Goal: Task Accomplishment & Management: Manage account settings

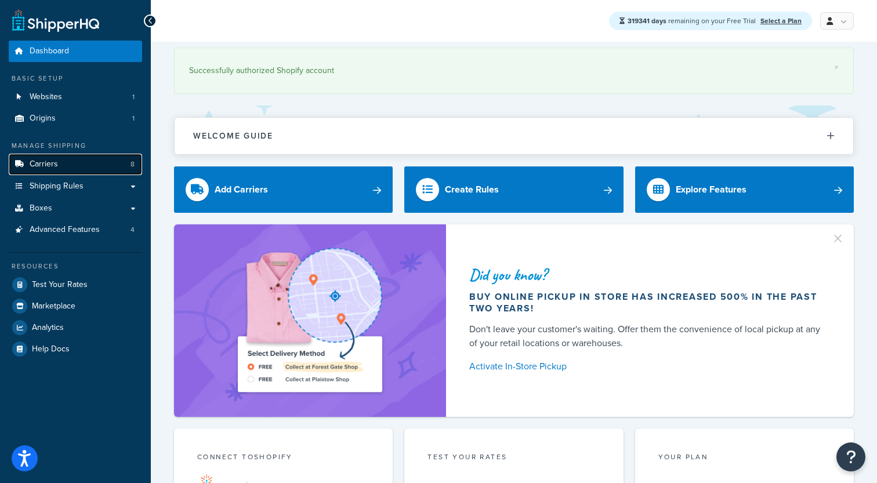
click at [72, 166] on link "Carriers 8" at bounding box center [75, 164] width 133 height 21
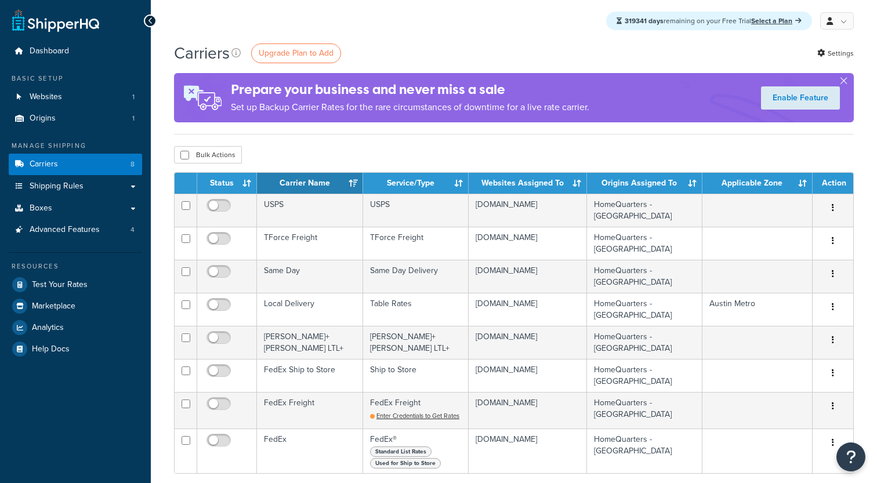
scroll to position [23, 0]
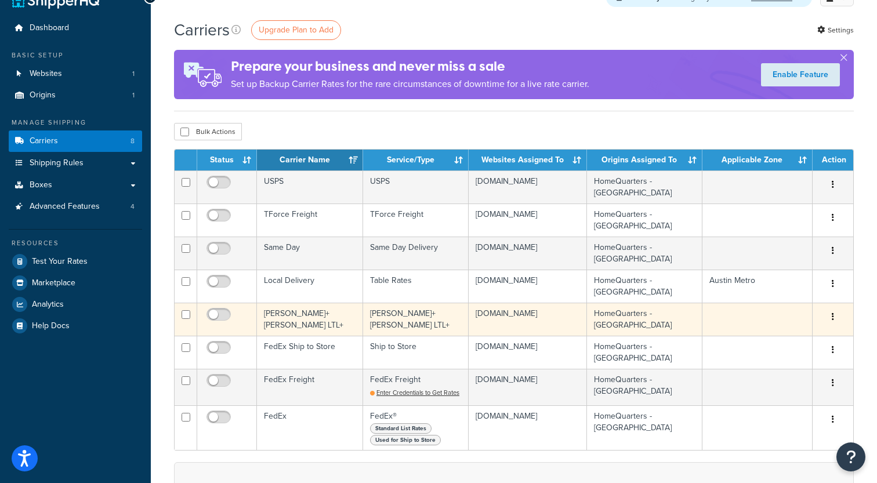
click at [313, 322] on td "Kuehne+Nagel LTL+" at bounding box center [310, 319] width 106 height 33
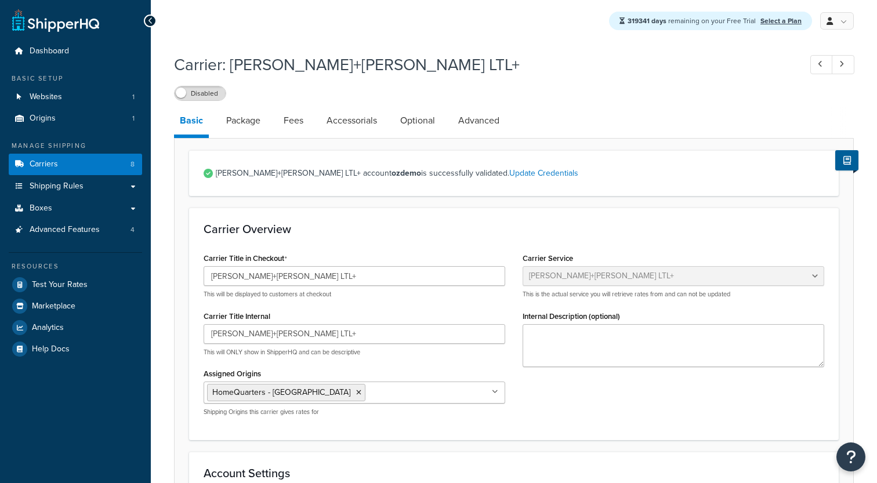
select select "reTransFreight"
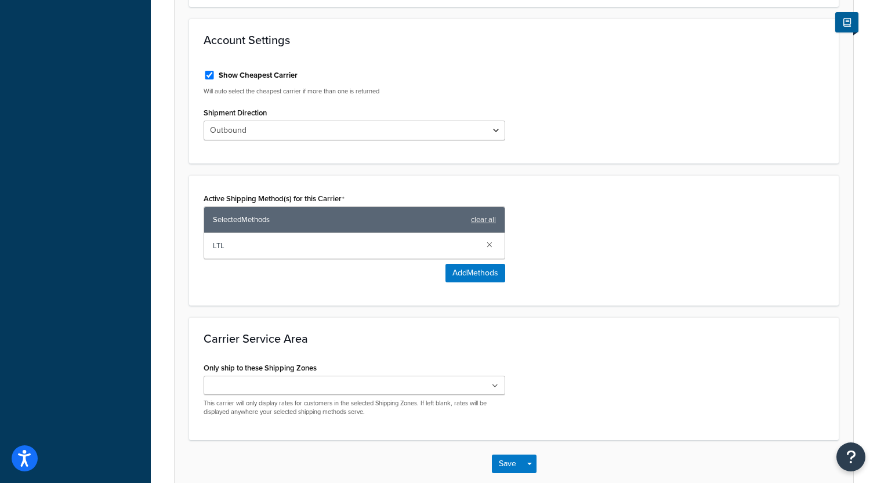
scroll to position [464, 0]
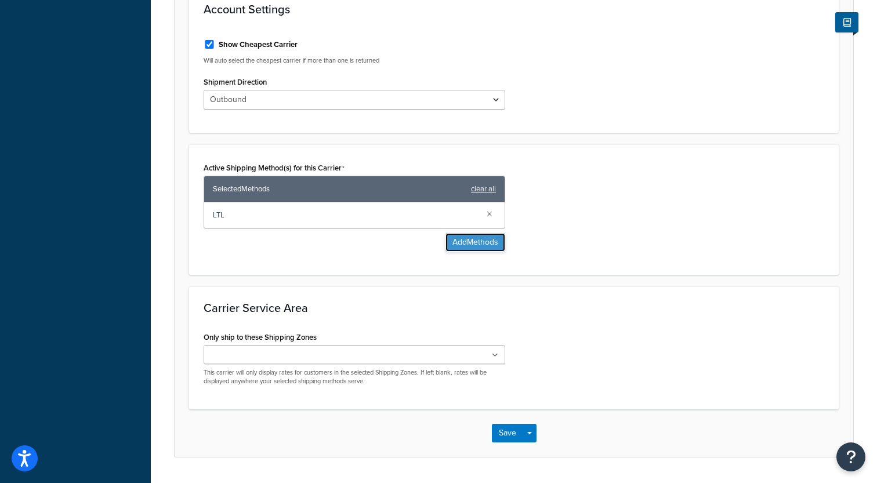
click at [462, 251] on button "Add Methods" at bounding box center [475, 242] width 60 height 19
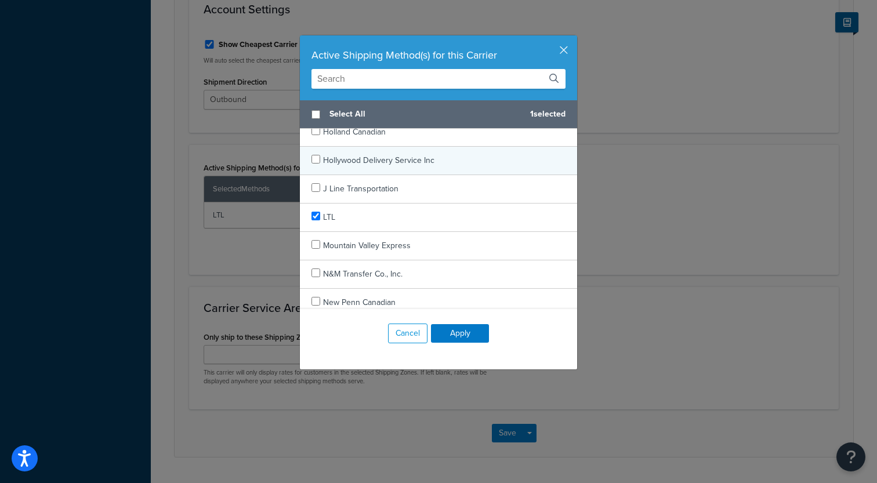
scroll to position [780, 0]
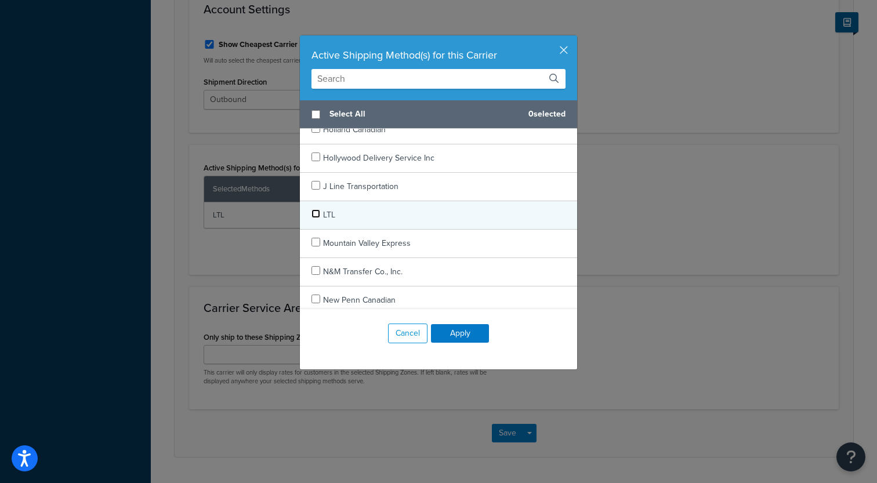
click at [317, 216] on input "checkbox" at bounding box center [315, 213] width 9 height 9
checkbox input "true"
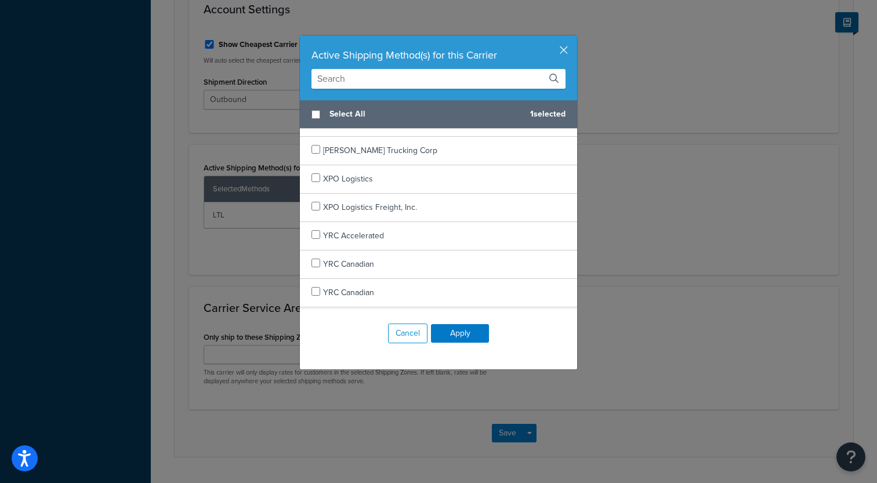
scroll to position [1809, 0]
click at [468, 339] on button "Apply" at bounding box center [460, 333] width 58 height 19
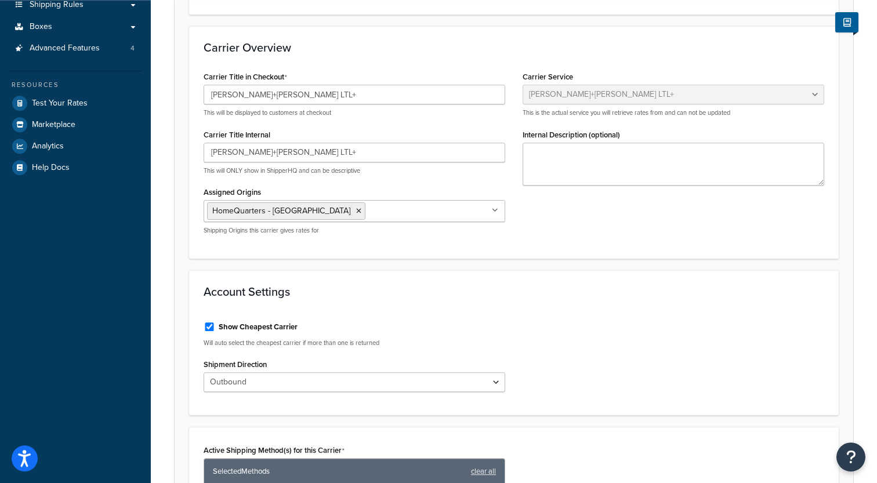
scroll to position [0, 0]
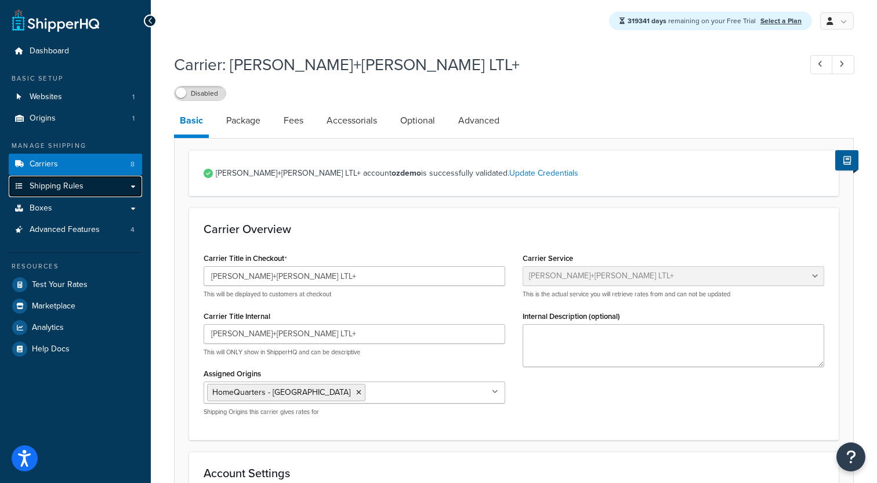
click at [107, 186] on link "Shipping Rules" at bounding box center [75, 186] width 133 height 21
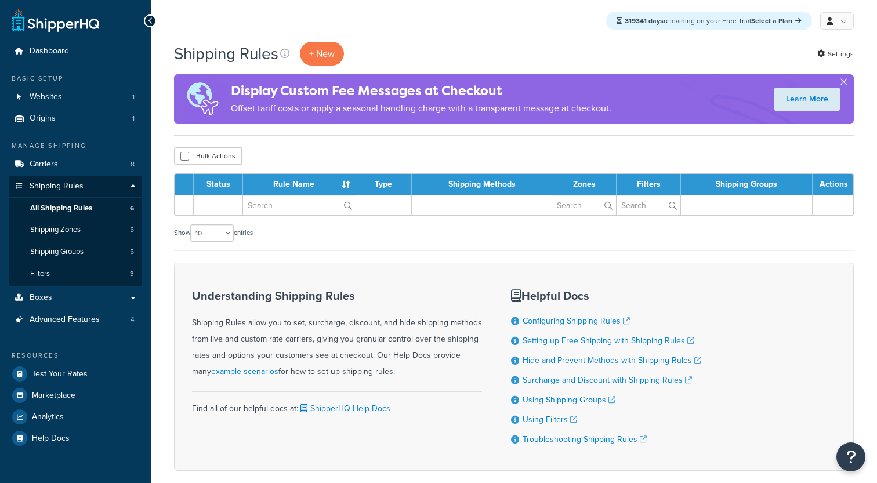
click at [92, 250] on link "Shipping Groups 5" at bounding box center [75, 251] width 133 height 21
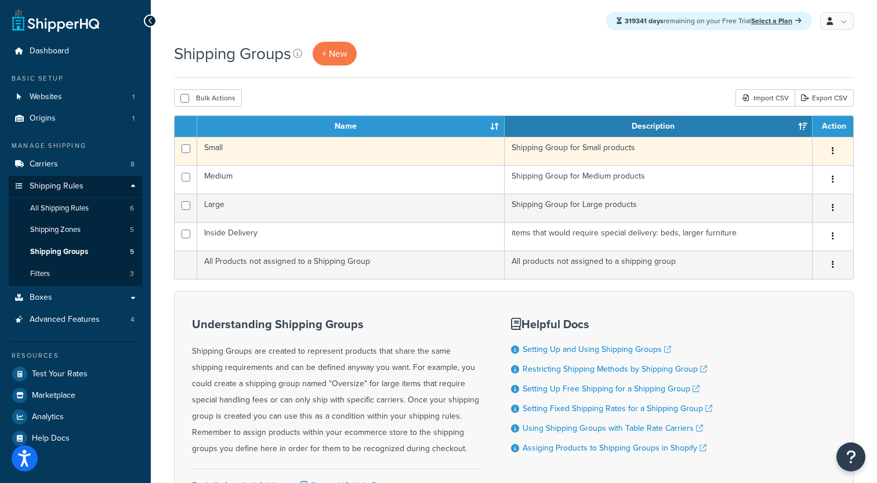
click at [231, 148] on td "Small" at bounding box center [350, 151] width 307 height 28
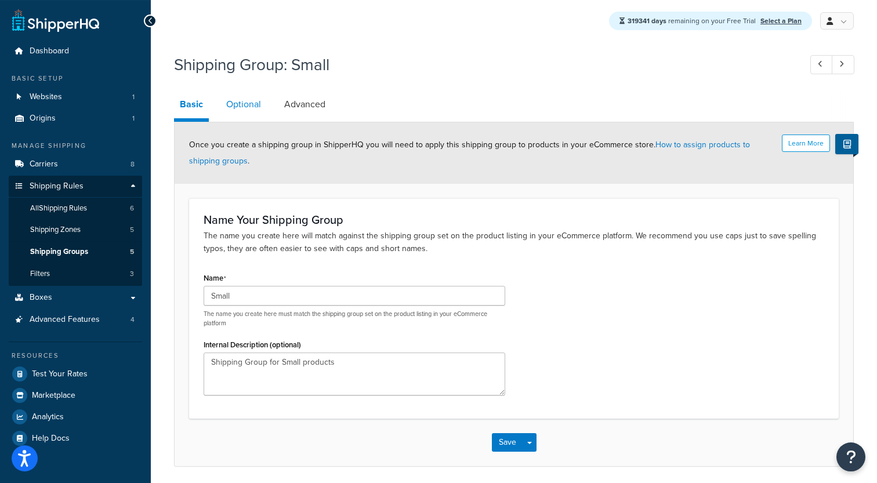
click at [245, 103] on link "Optional" at bounding box center [243, 104] width 46 height 28
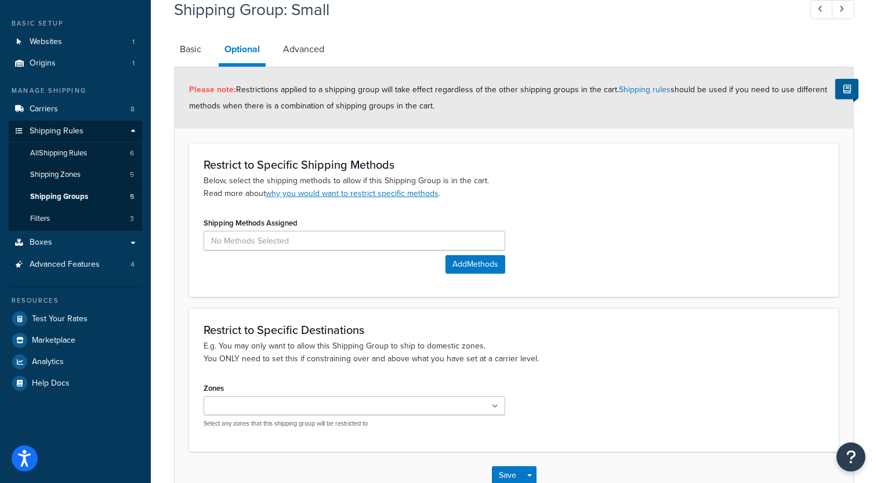
scroll to position [65, 0]
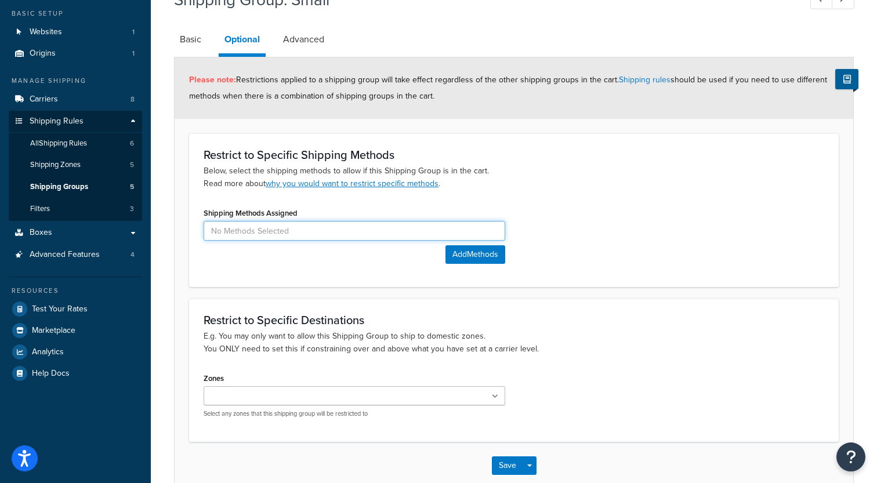
click at [287, 233] on input at bounding box center [355, 231] width 302 height 20
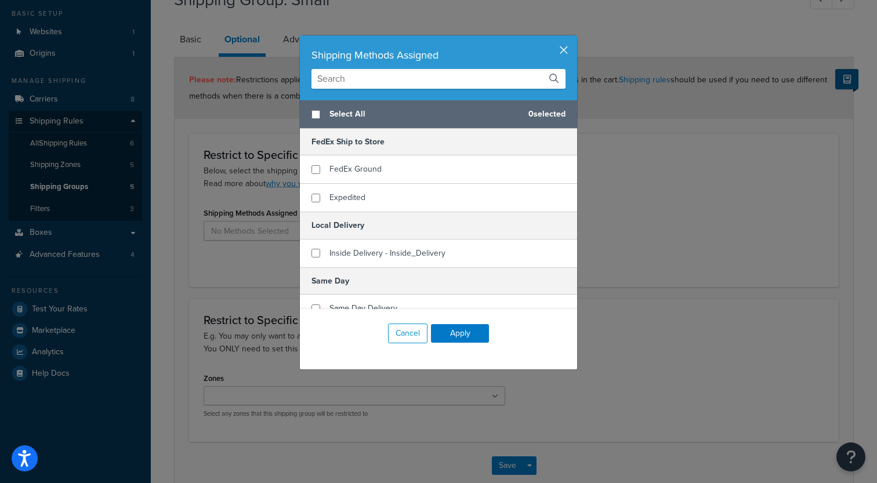
click at [574, 38] on button "button" at bounding box center [575, 36] width 3 height 3
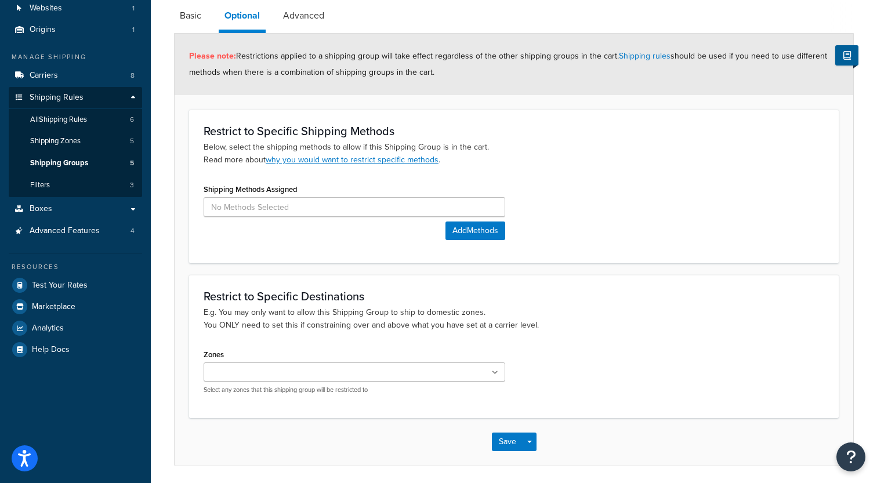
scroll to position [85, 0]
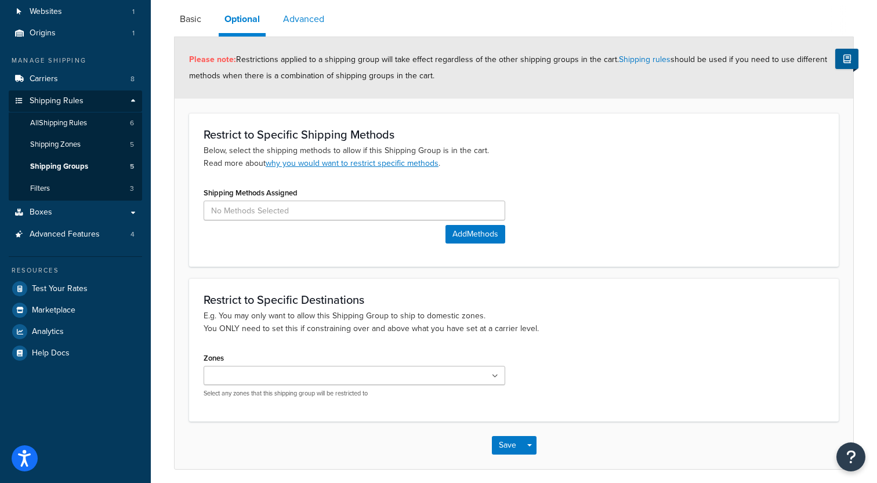
click at [302, 25] on link "Advanced" at bounding box center [303, 19] width 53 height 28
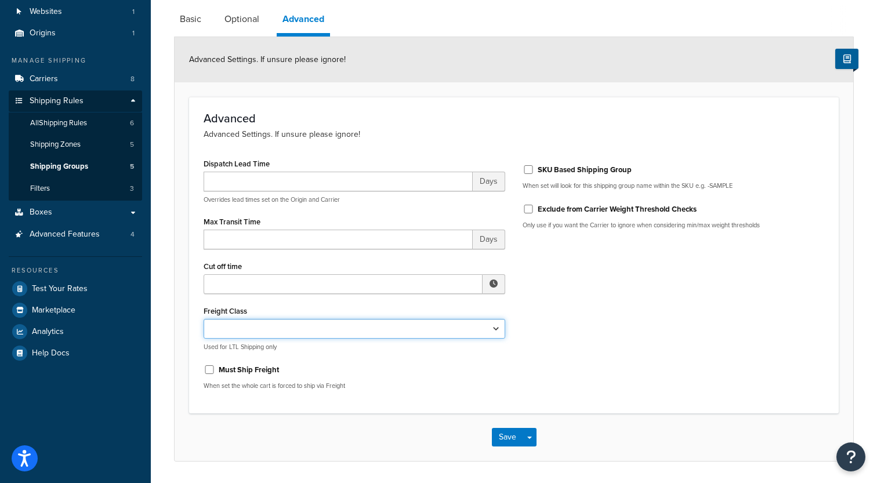
click at [204, 319] on select "50 55 60 65 70 77.5 85 92.5 100 110 125 150 175 200 250 300 400 500" at bounding box center [355, 329] width 302 height 20
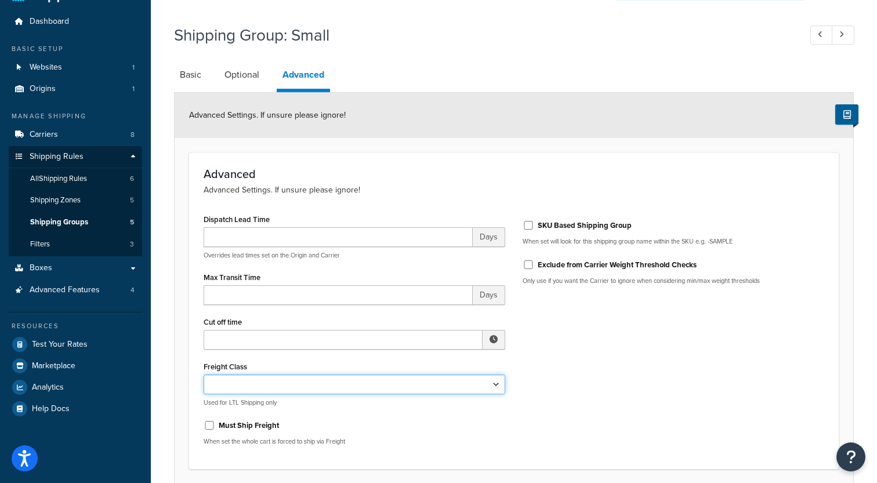
scroll to position [13, 0]
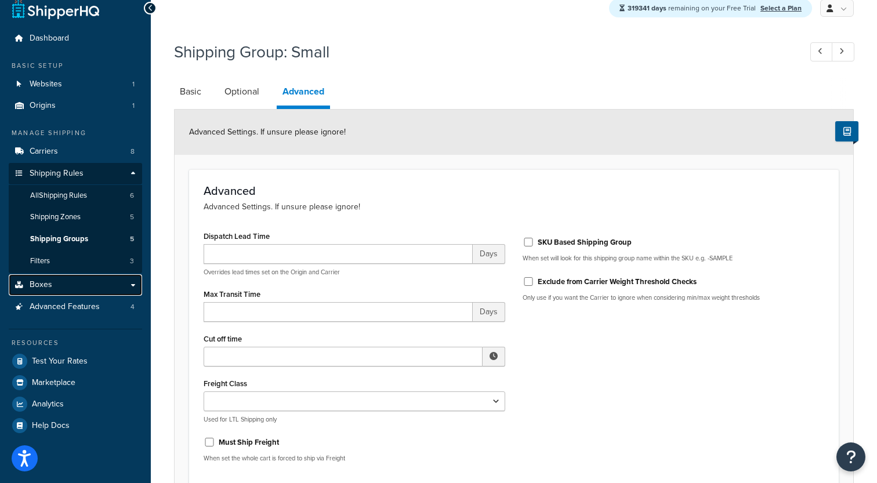
click at [82, 287] on link "Boxes" at bounding box center [75, 284] width 133 height 21
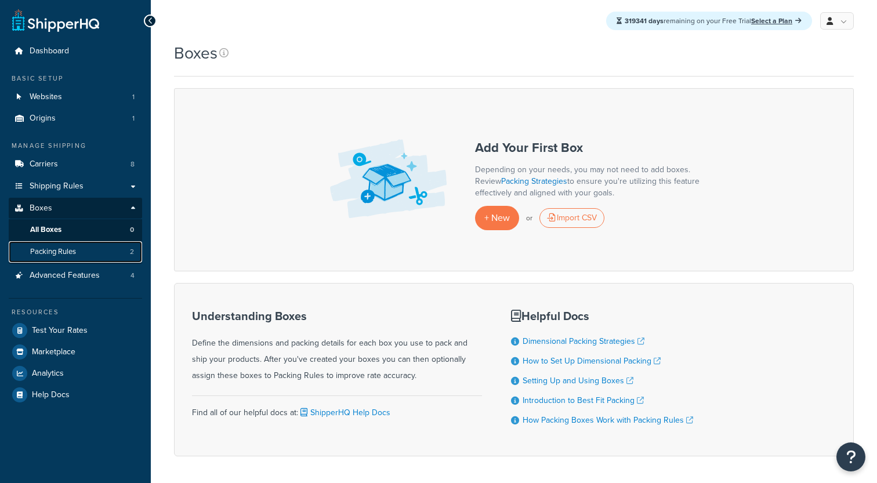
click at [94, 249] on link "Packing Rules 2" at bounding box center [75, 251] width 133 height 21
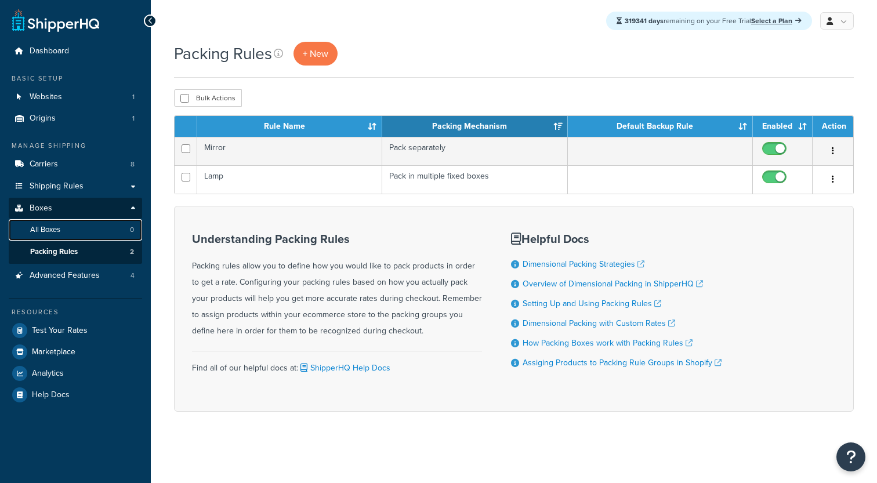
click at [99, 225] on link "All Boxes 0" at bounding box center [75, 229] width 133 height 21
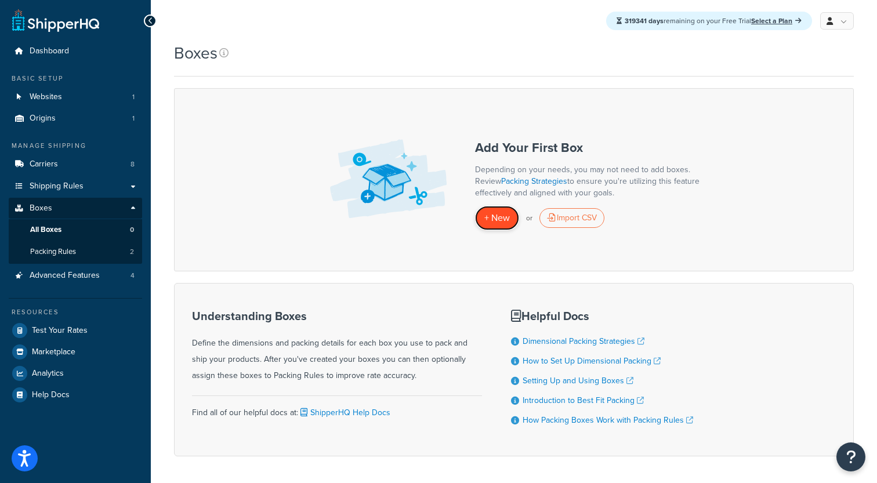
click at [483, 213] on link "+ New" at bounding box center [497, 218] width 44 height 24
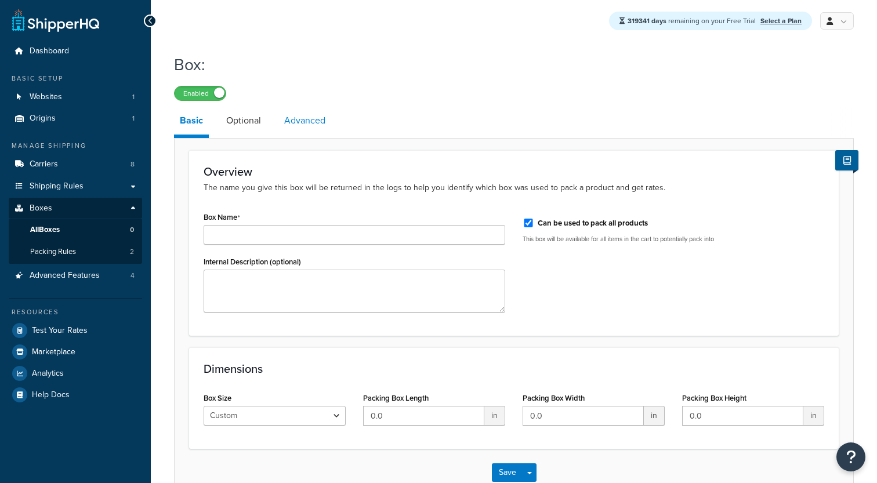
click at [294, 117] on link "Advanced" at bounding box center [304, 121] width 53 height 28
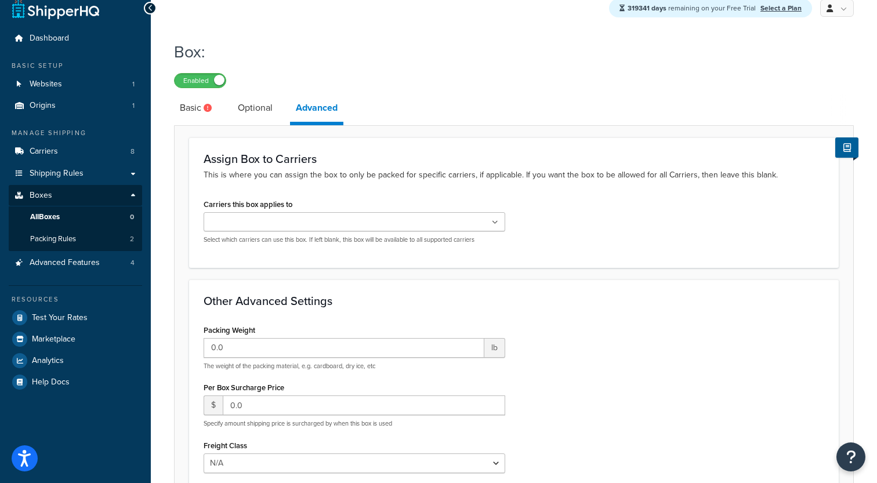
scroll to position [15, 0]
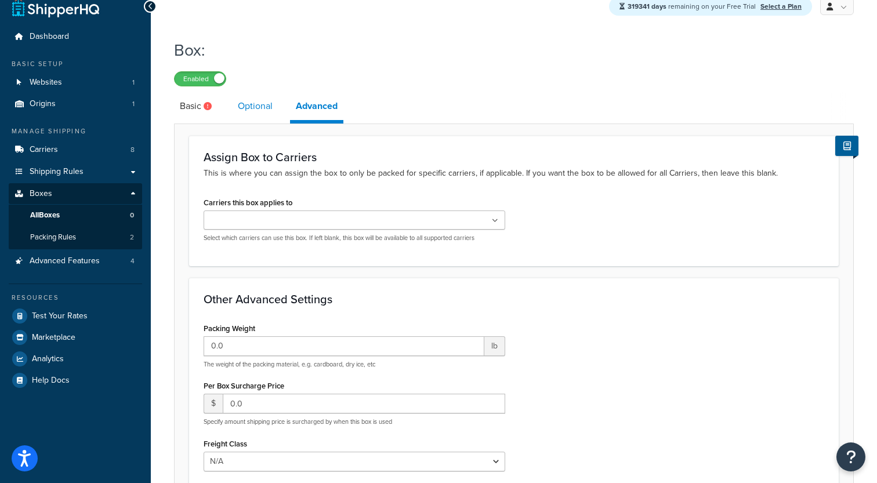
click at [257, 116] on link "Optional" at bounding box center [255, 106] width 46 height 28
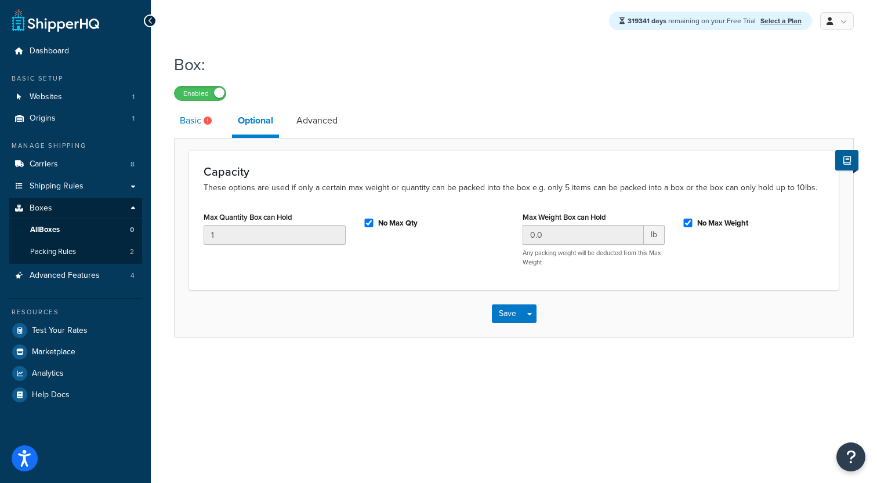
click at [206, 119] on icon at bounding box center [208, 121] width 8 height 8
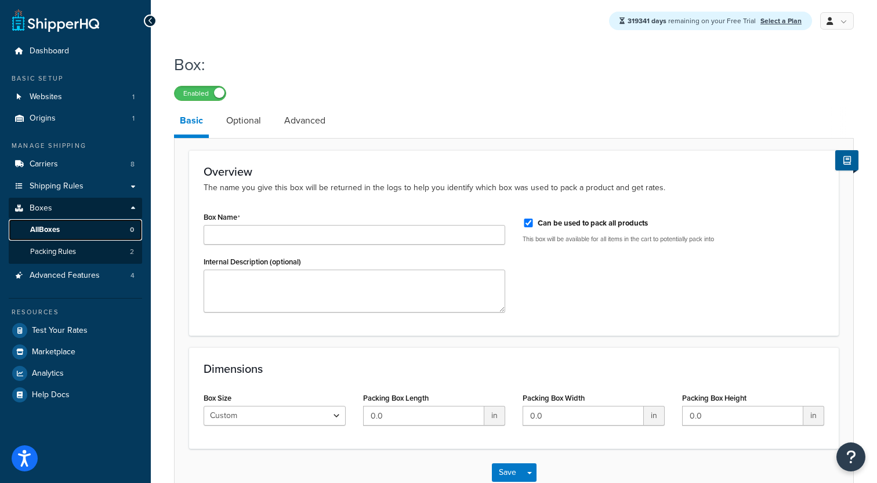
click at [98, 229] on link "All Boxes 0" at bounding box center [75, 229] width 133 height 21
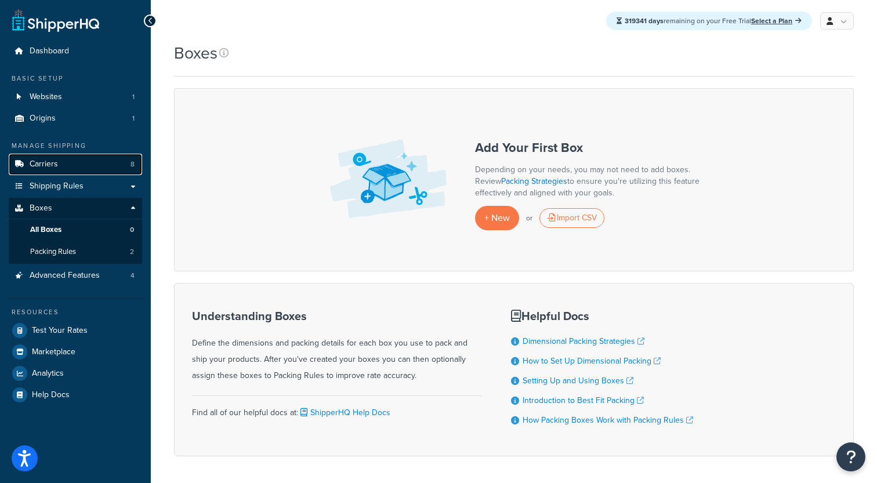
click at [100, 164] on link "Carriers 8" at bounding box center [75, 164] width 133 height 21
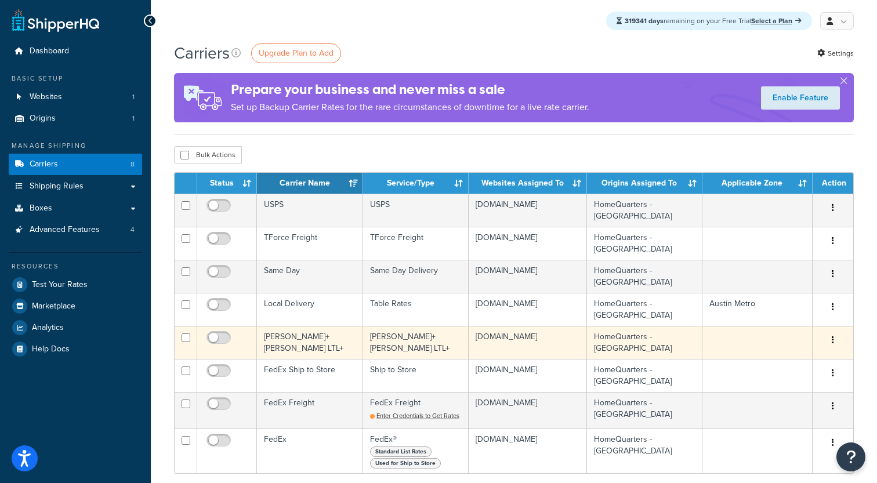
click at [318, 333] on td "[PERSON_NAME]+[PERSON_NAME] LTL+" at bounding box center [310, 342] width 106 height 33
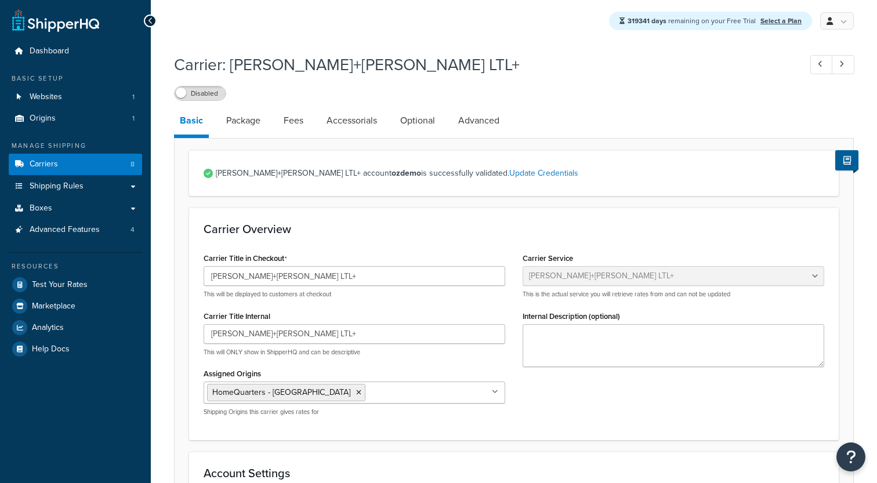
select select "reTransFreight"
click at [253, 135] on link "Package" at bounding box center [243, 121] width 46 height 28
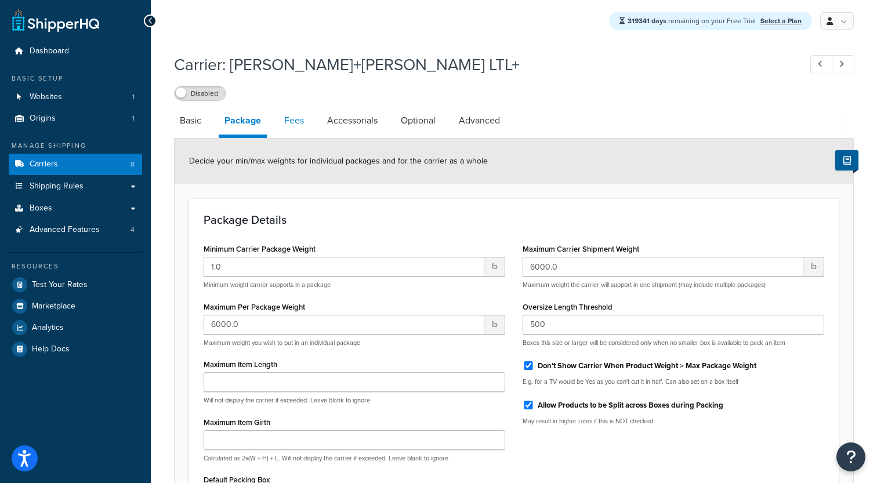
click at [303, 116] on link "Fees" at bounding box center [293, 121] width 31 height 28
select select "AFTER"
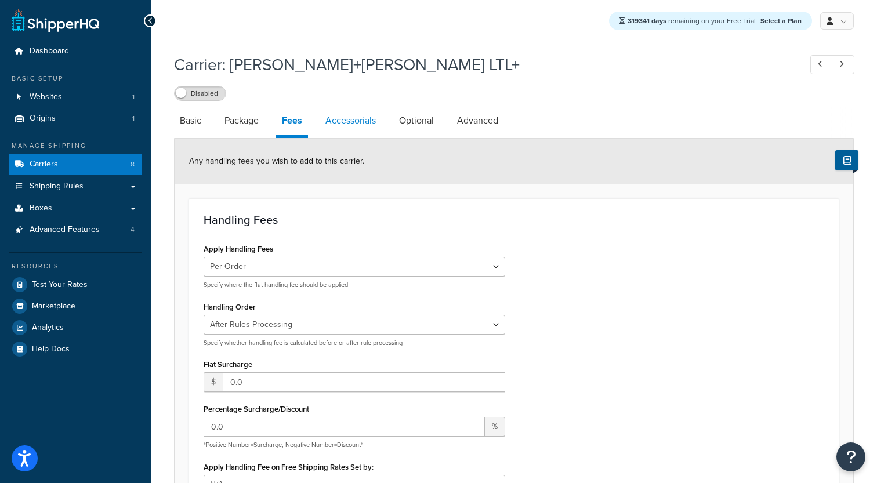
click at [365, 124] on link "Accessorials" at bounding box center [351, 121] width 62 height 28
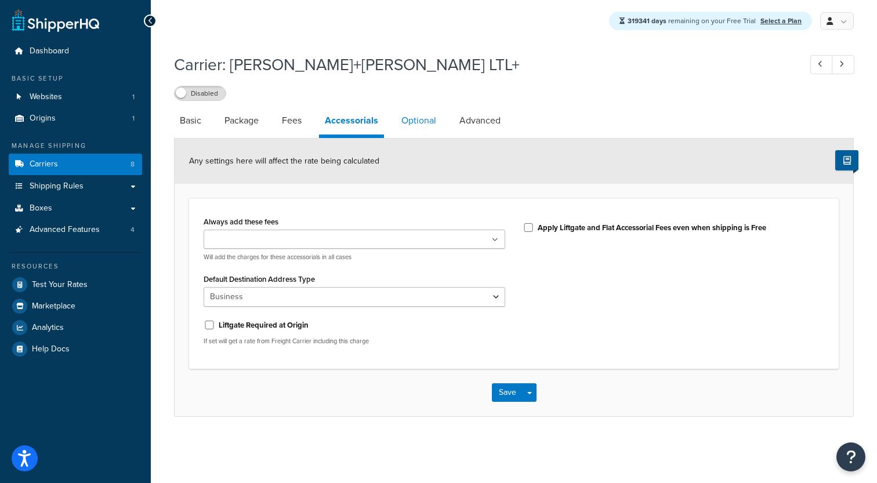
click at [415, 119] on link "Optional" at bounding box center [419, 121] width 46 height 28
select select "55"
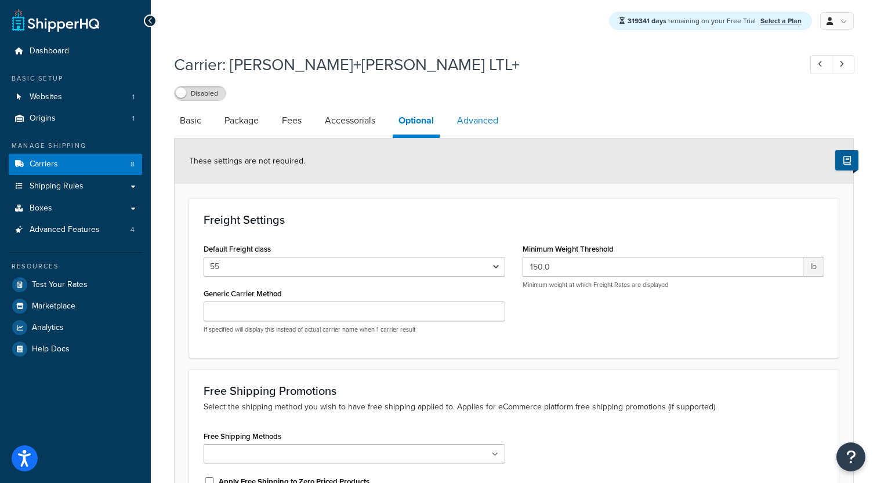
click at [458, 124] on link "Advanced" at bounding box center [477, 121] width 53 height 28
select select "false"
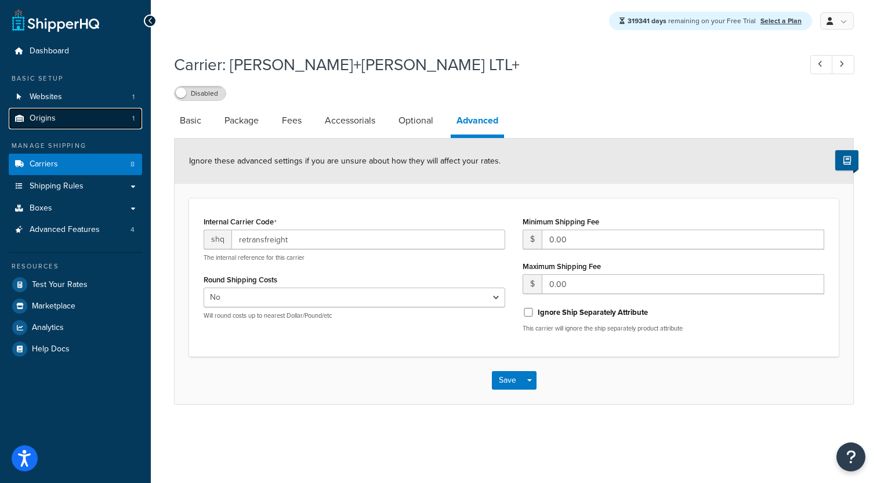
click at [68, 115] on link "Origins 1" at bounding box center [75, 118] width 133 height 21
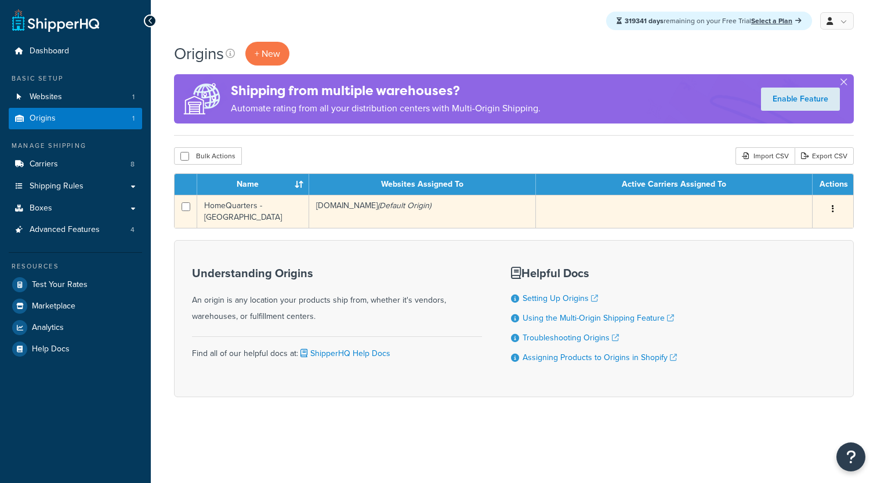
click at [327, 209] on td "shq-heavy-goods-demo.myshopify.com (Default Origin)" at bounding box center [422, 211] width 227 height 33
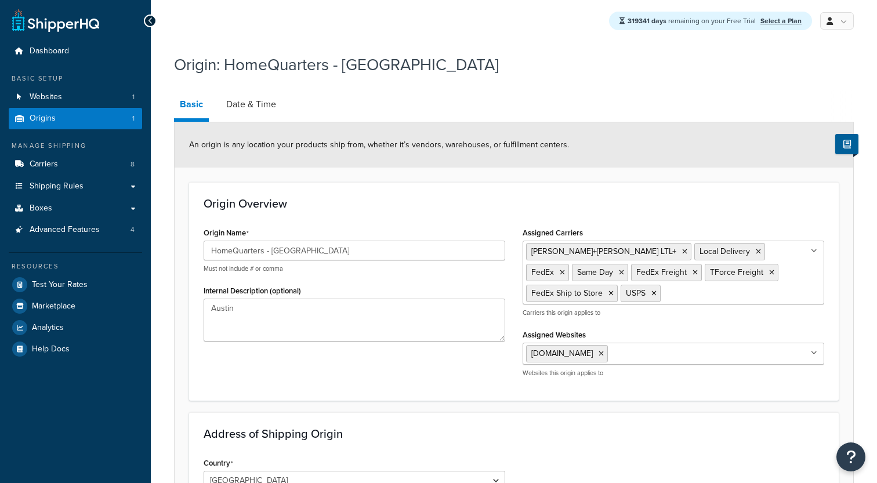
select select "43"
